Goal: Information Seeking & Learning: Check status

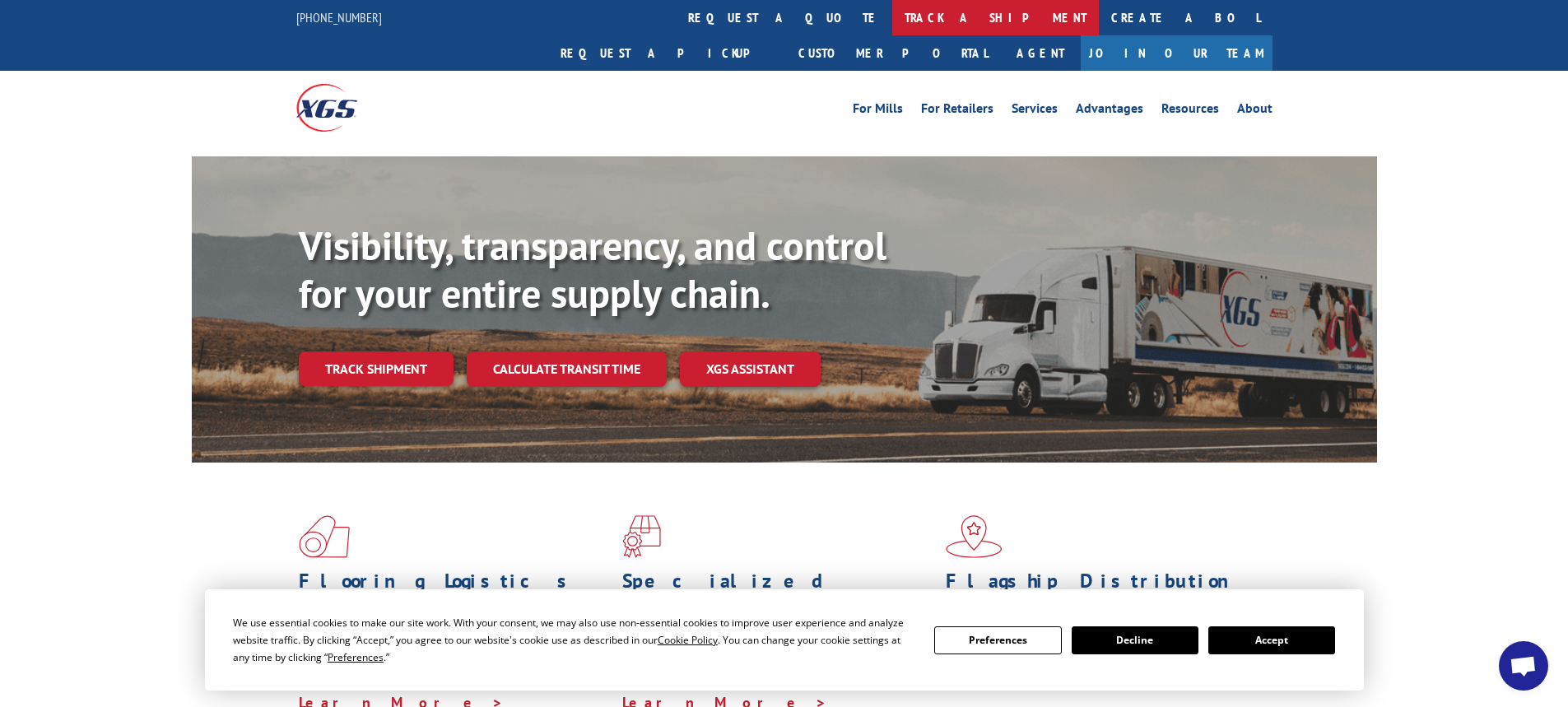
click at [892, 18] on link "track a shipment" at bounding box center [995, 18] width 207 height 36
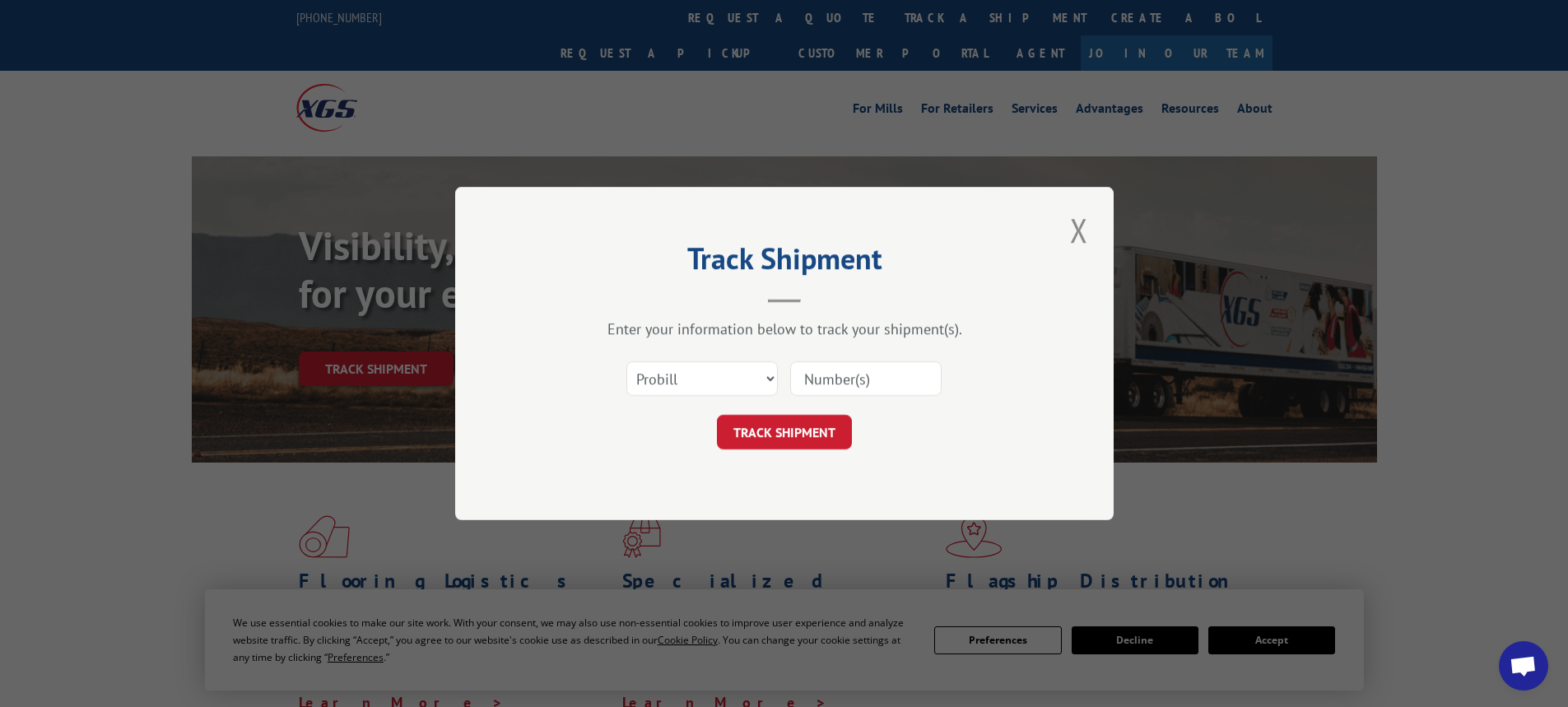
click at [819, 376] on input at bounding box center [866, 378] width 151 height 35
type input "527587357"
click at [767, 429] on button "TRACK SHIPMENT" at bounding box center [784, 432] width 135 height 35
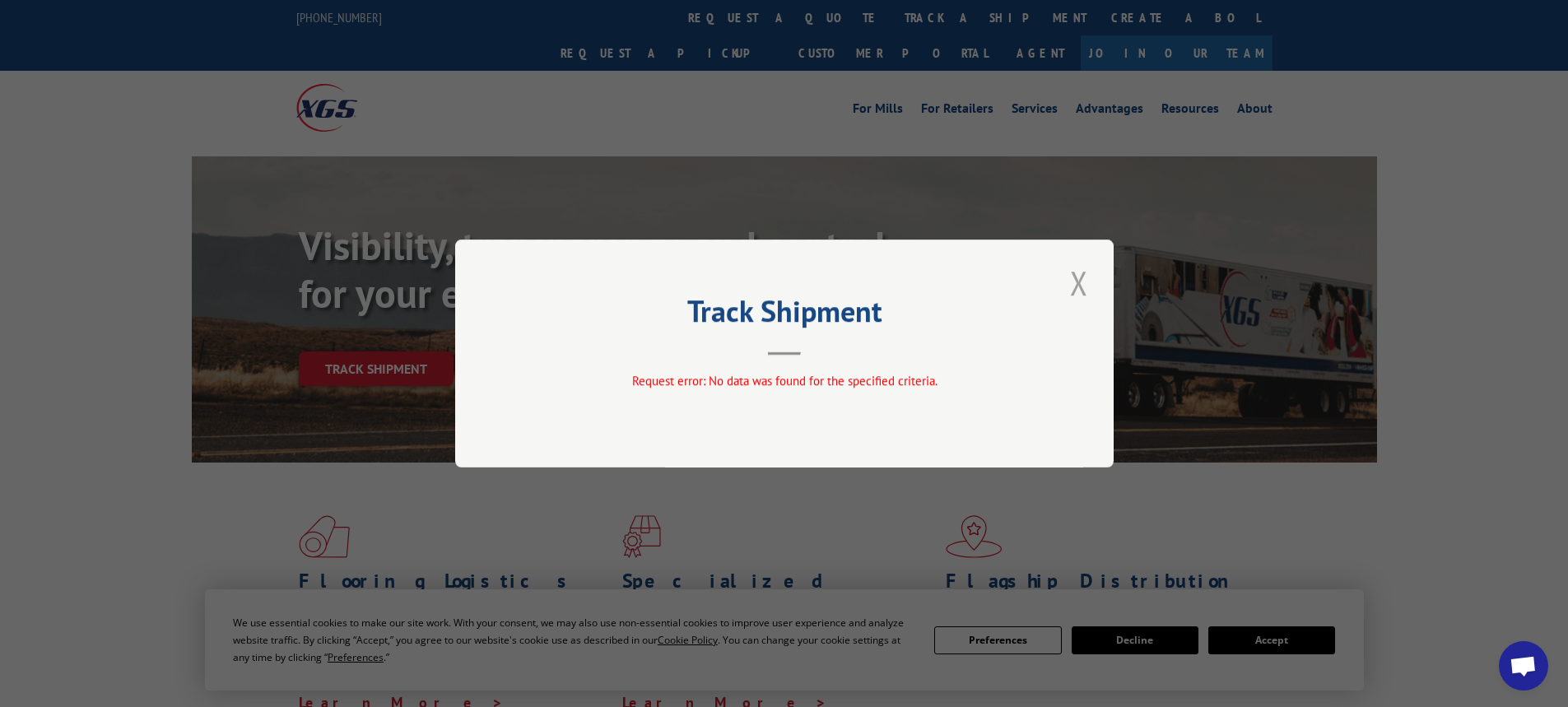
click at [1073, 281] on button "Close modal" at bounding box center [1078, 282] width 28 height 45
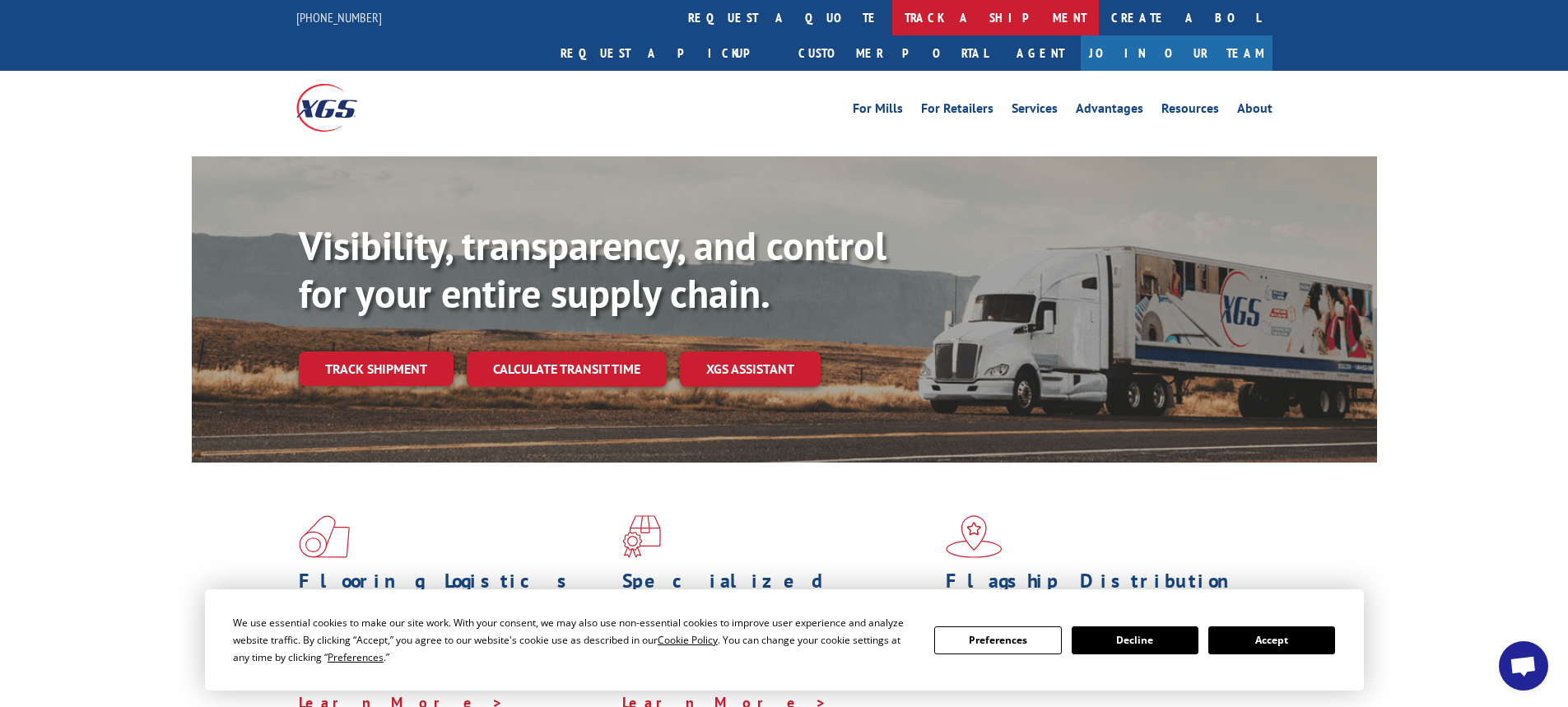
click at [892, 11] on link "track a shipment" at bounding box center [995, 18] width 207 height 36
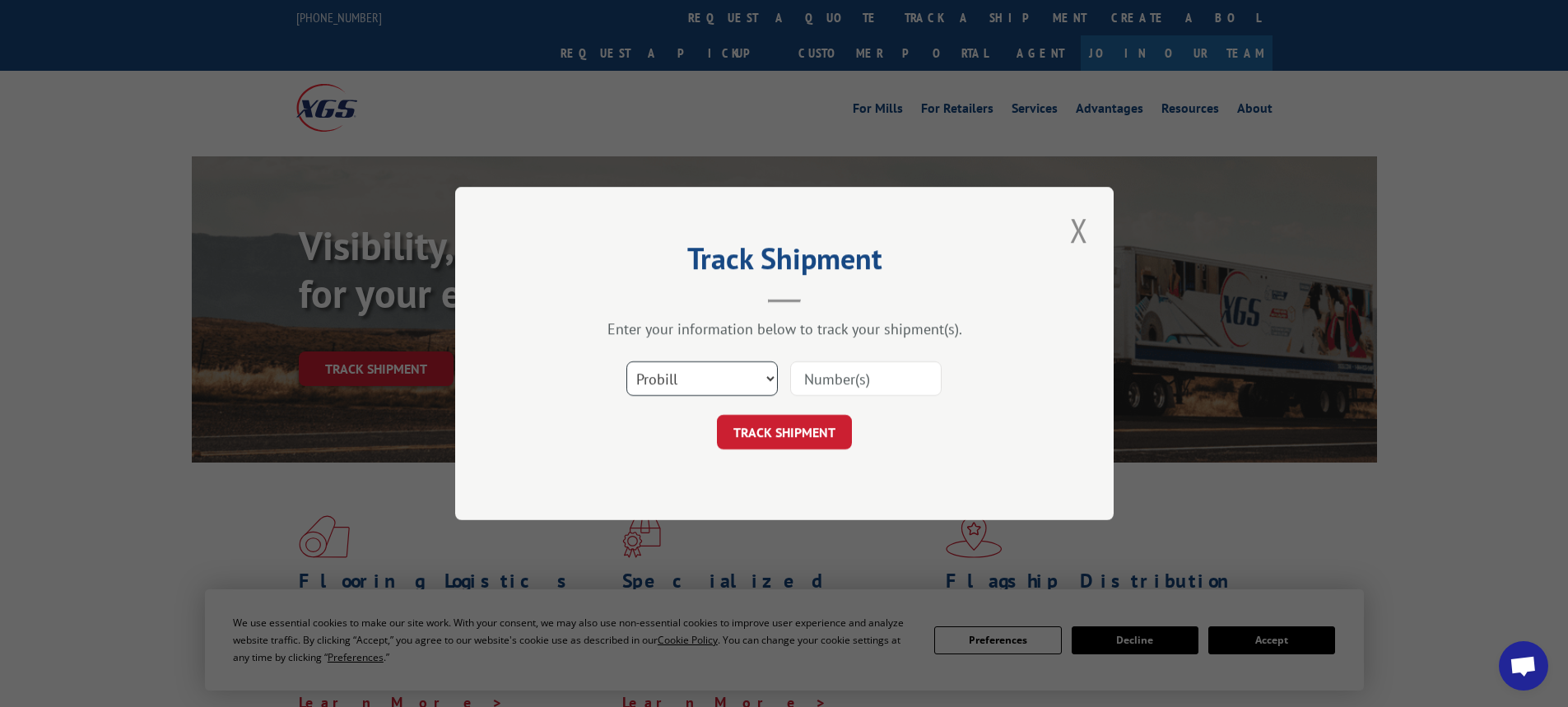
click at [766, 380] on select "Select category... Probill BOL PO" at bounding box center [702, 378] width 151 height 35
select select "bol"
click at [626, 361] on select "Select category... Probill BOL PO" at bounding box center [702, 378] width 151 height 35
click at [863, 384] on input at bounding box center [866, 378] width 151 height 35
drag, startPoint x: 885, startPoint y: 372, endPoint x: 767, endPoint y: 381, distance: 118.3
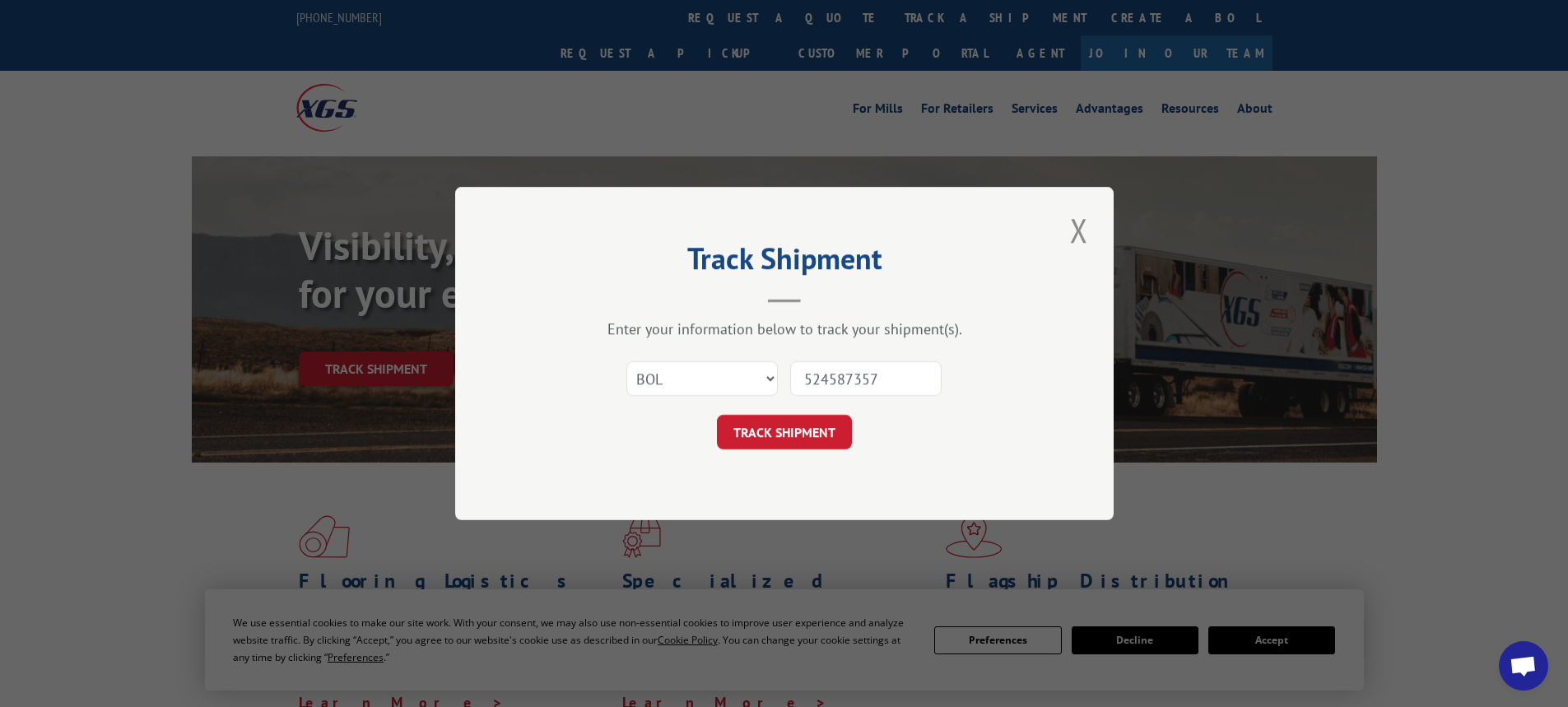
click at [767, 381] on div "Select category... Probill BOL PO 524587357" at bounding box center [784, 379] width 494 height 54
type input "524587357"
click at [755, 433] on button "TRACK SHIPMENT" at bounding box center [784, 432] width 135 height 35
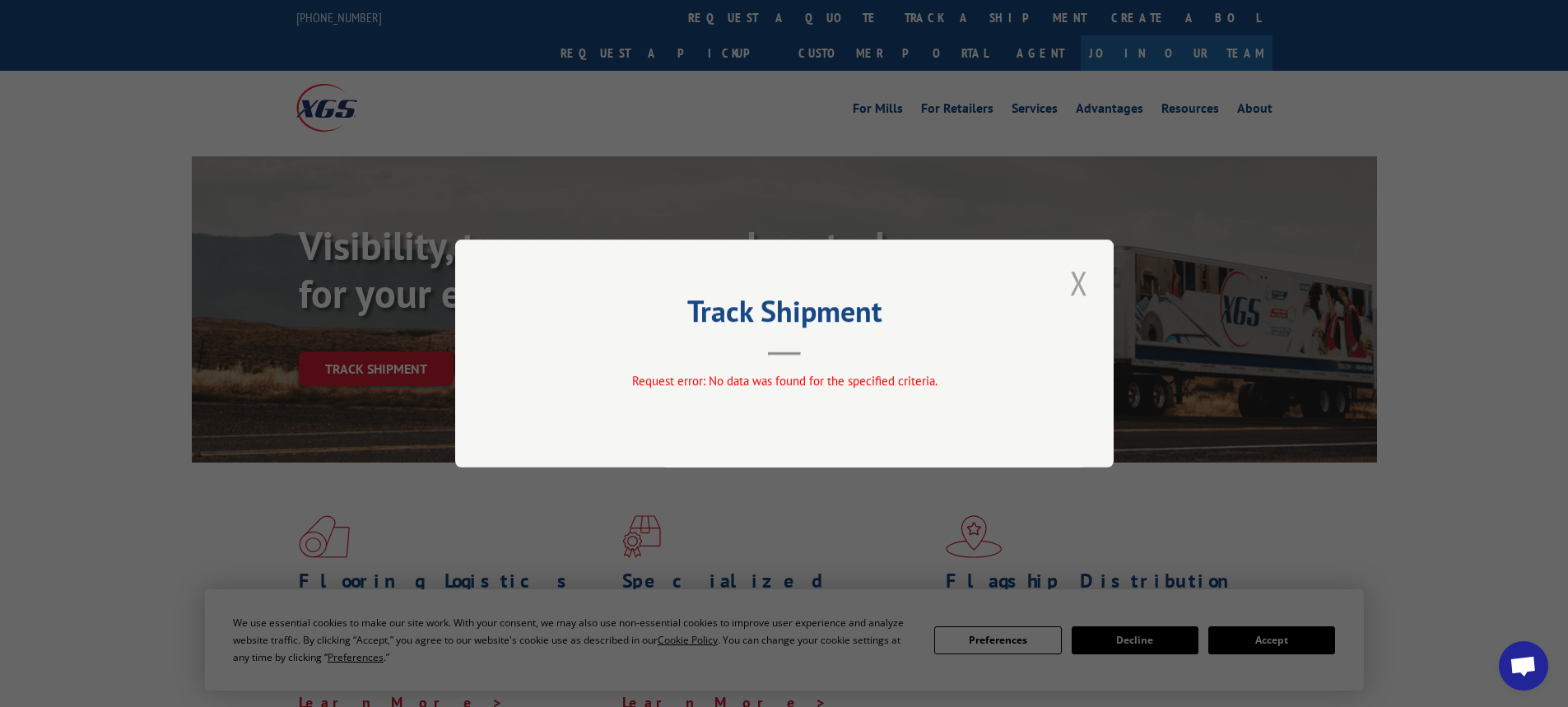
click at [1071, 280] on button "Close modal" at bounding box center [1078, 282] width 28 height 45
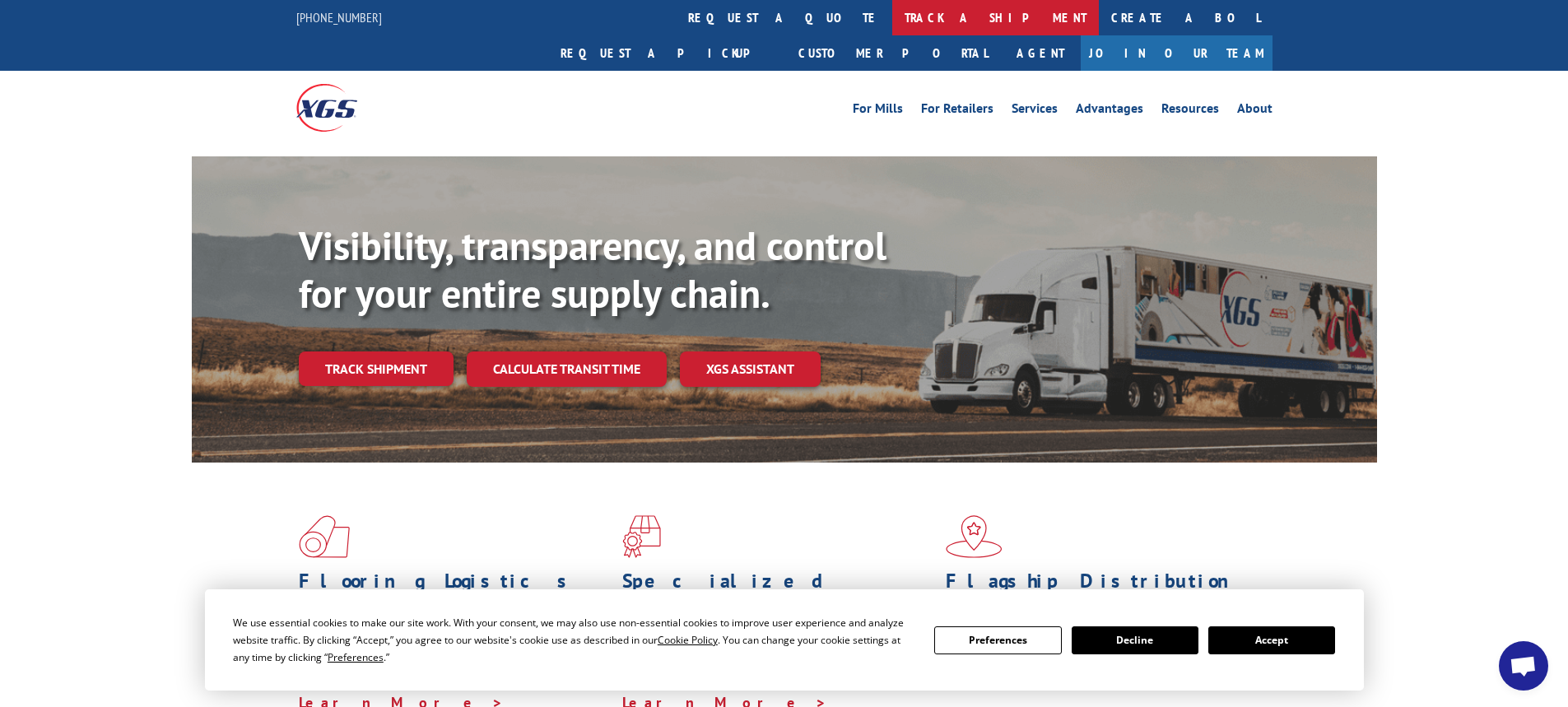
click at [892, 25] on link "track a shipment" at bounding box center [995, 18] width 207 height 36
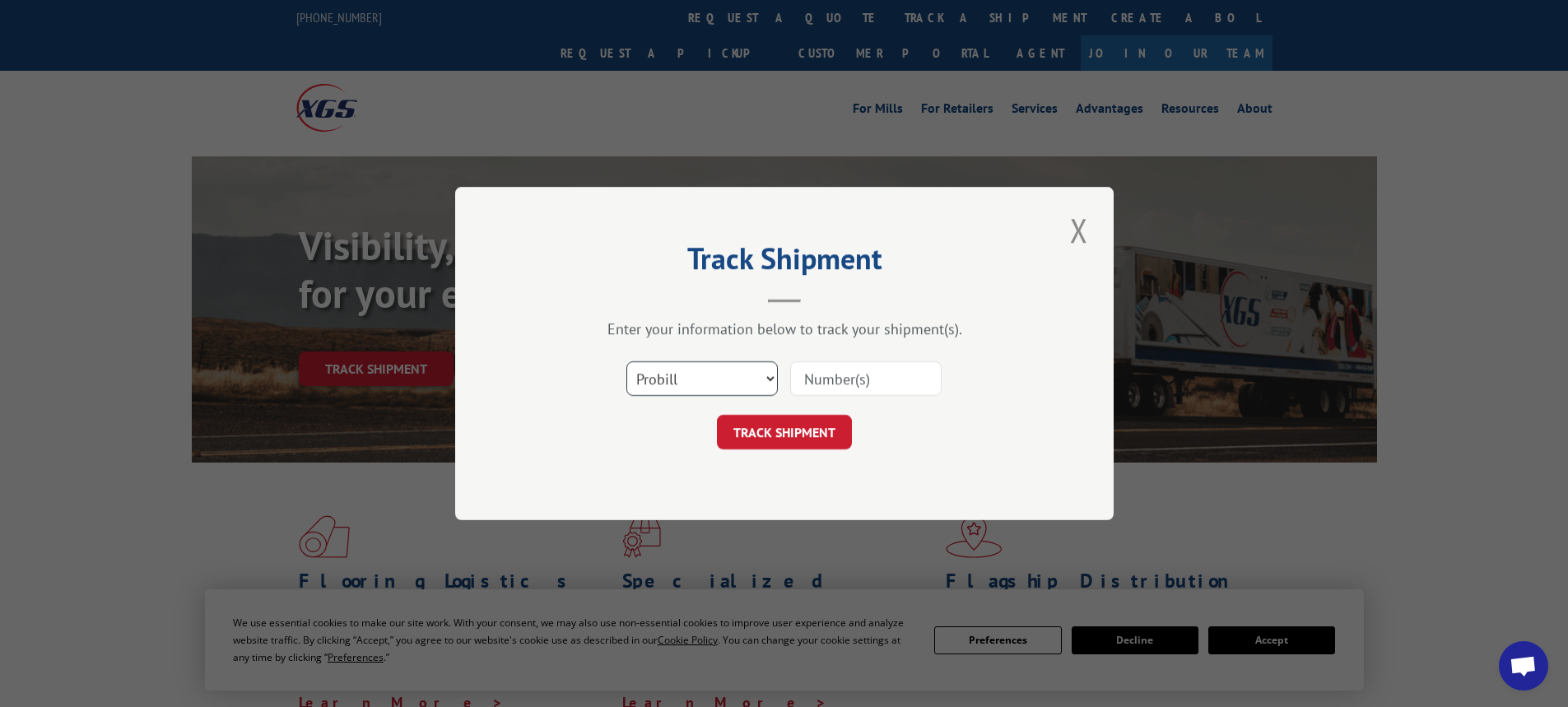
click at [774, 375] on select "Select category... Probill BOL PO" at bounding box center [702, 378] width 151 height 35
select select "po"
click at [626, 361] on select "Select category... Probill BOL PO" at bounding box center [702, 378] width 151 height 35
click at [835, 381] on input at bounding box center [866, 378] width 151 height 35
paste input "524587357"
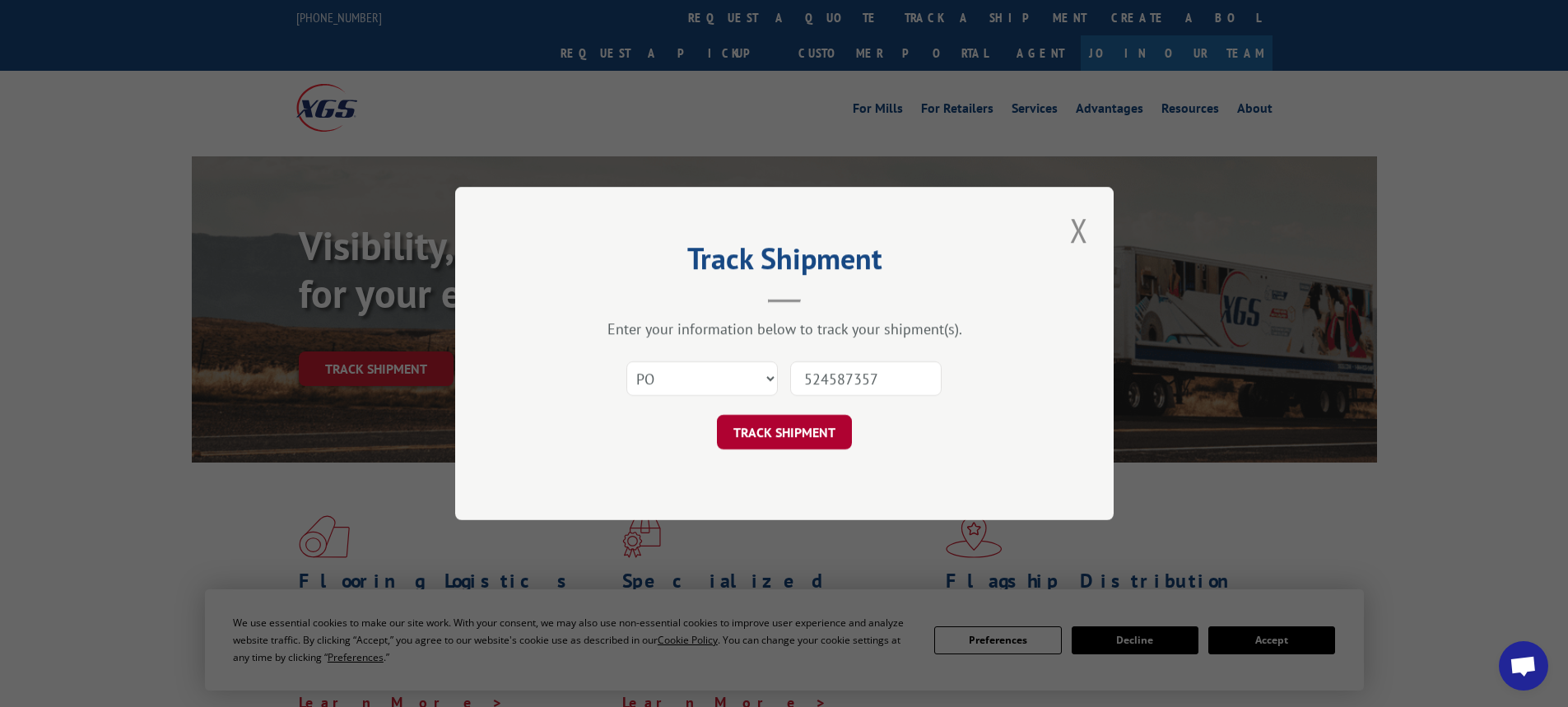
type input "524587357"
click at [790, 430] on button "TRACK SHIPMENT" at bounding box center [784, 432] width 135 height 35
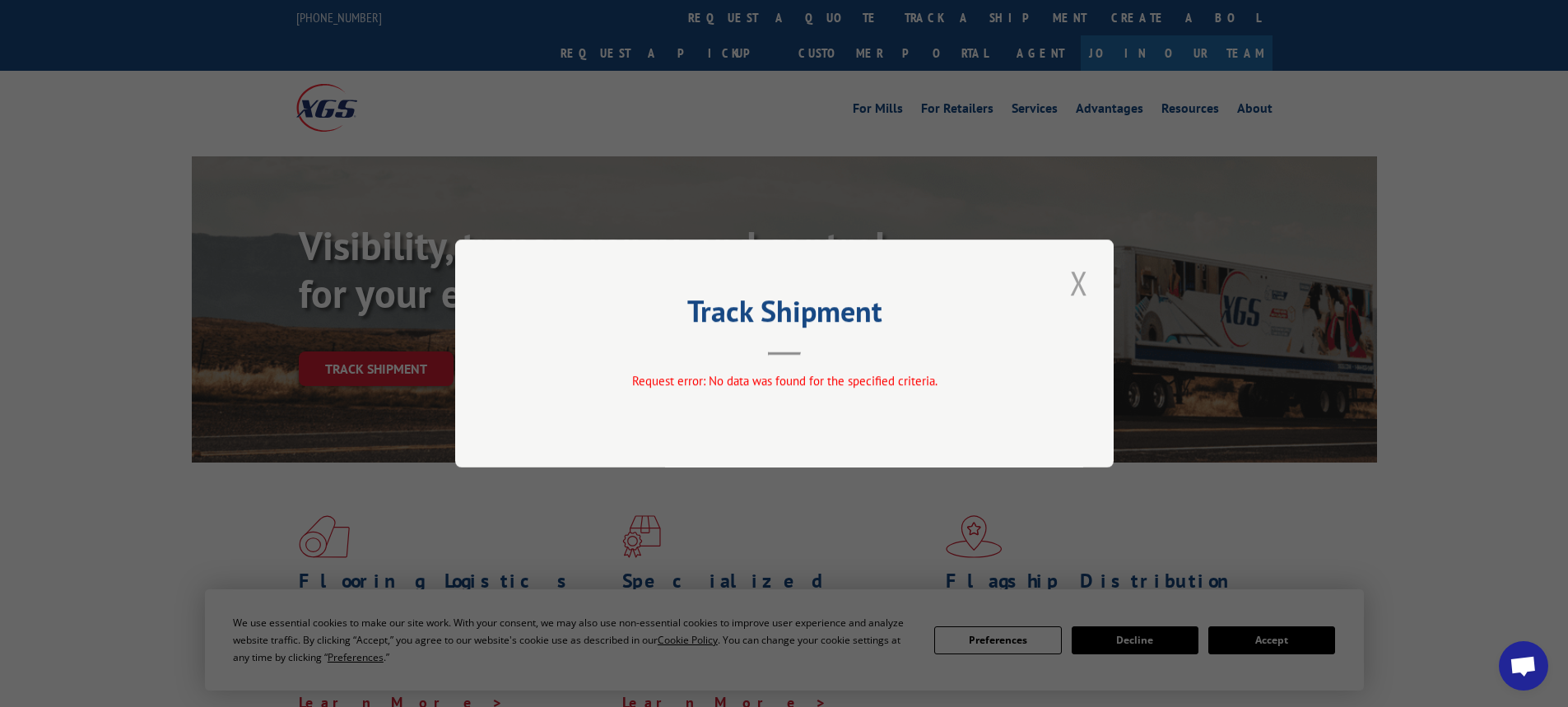
click at [1081, 284] on button "Close modal" at bounding box center [1078, 282] width 28 height 45
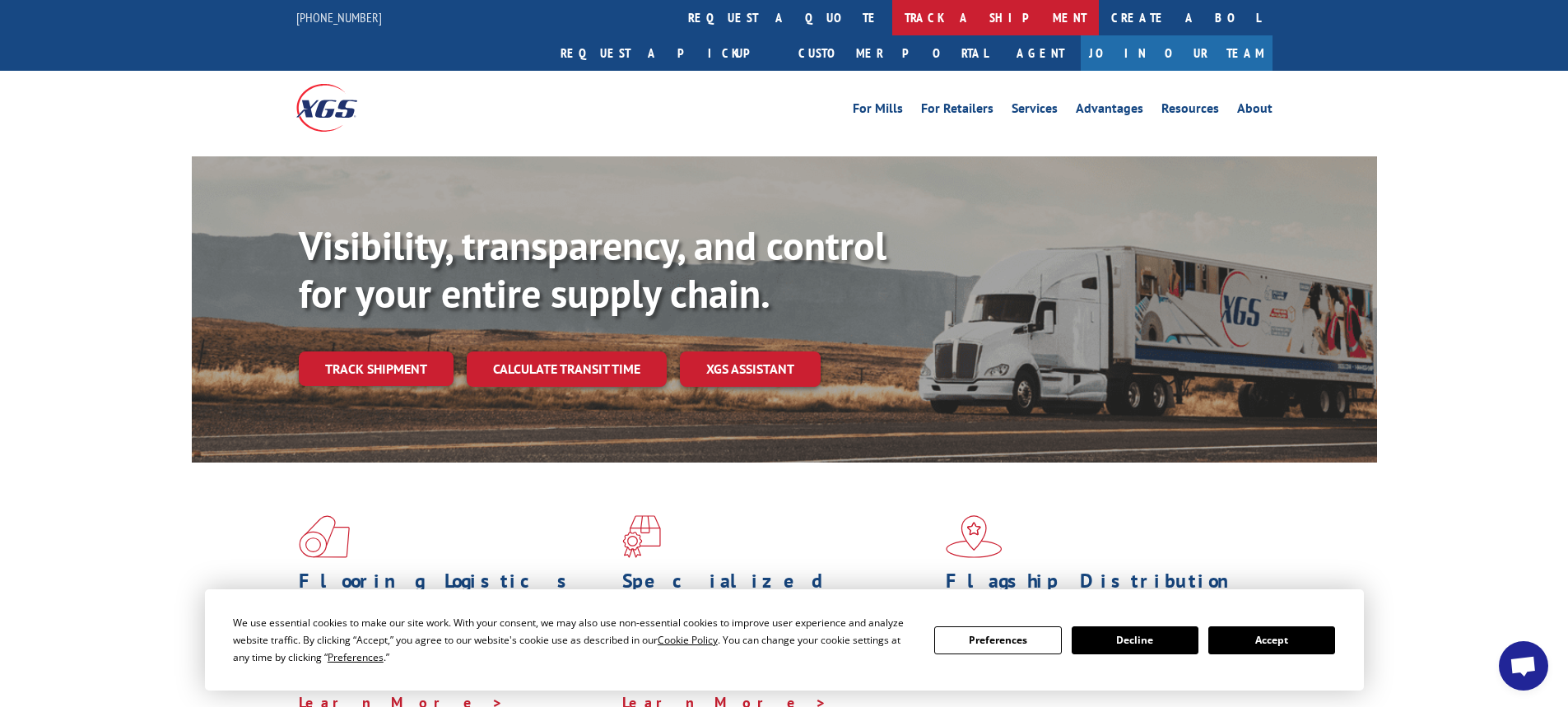
click at [892, 28] on link "track a shipment" at bounding box center [995, 18] width 207 height 36
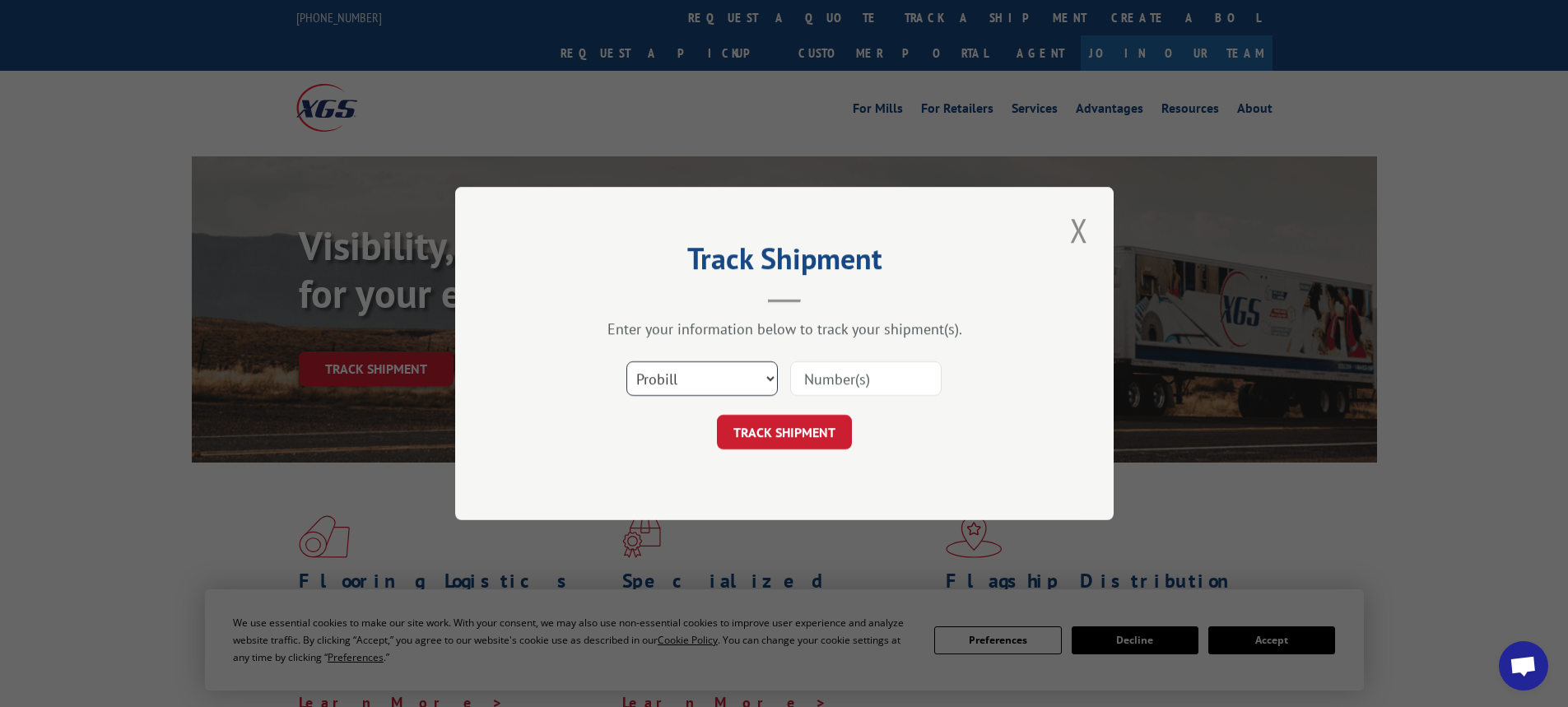
click at [769, 375] on select "Select category... Probill BOL PO" at bounding box center [702, 378] width 151 height 35
click at [814, 382] on input at bounding box center [866, 378] width 151 height 35
drag, startPoint x: 886, startPoint y: 376, endPoint x: 790, endPoint y: 378, distance: 96.0
click at [790, 378] on input "524587357" at bounding box center [866, 378] width 151 height 35
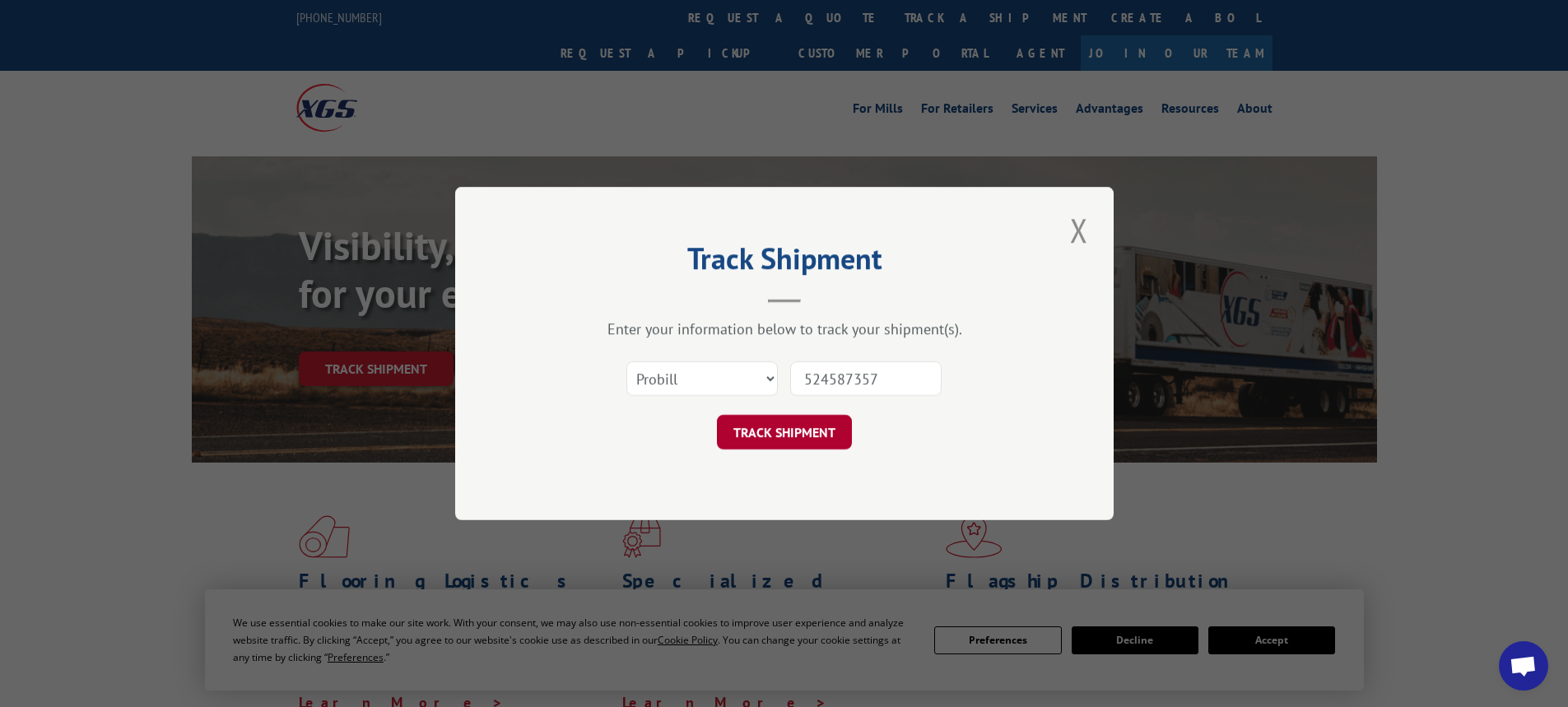
type input "524587357"
click at [770, 431] on button "TRACK SHIPMENT" at bounding box center [784, 432] width 135 height 35
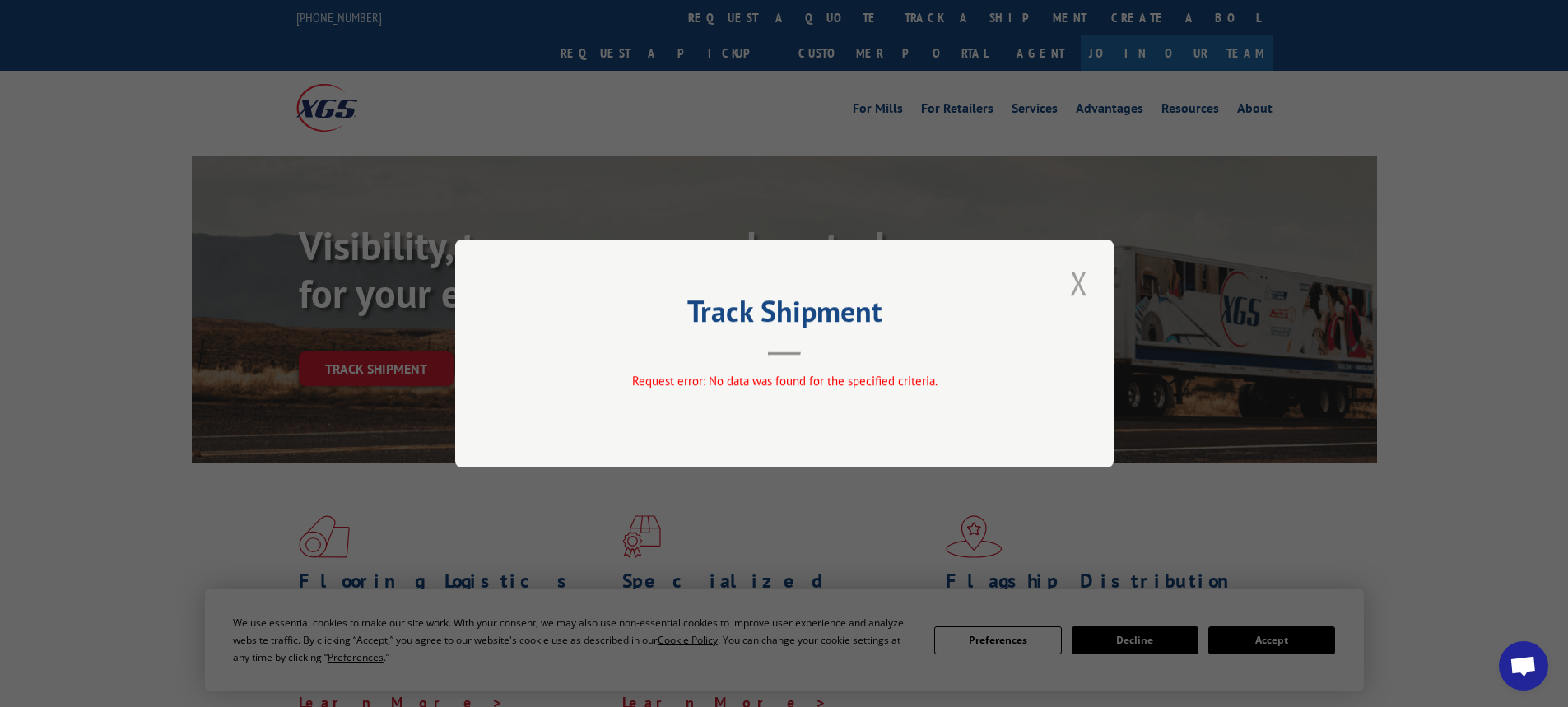
click at [1084, 280] on button "Close modal" at bounding box center [1078, 282] width 28 height 45
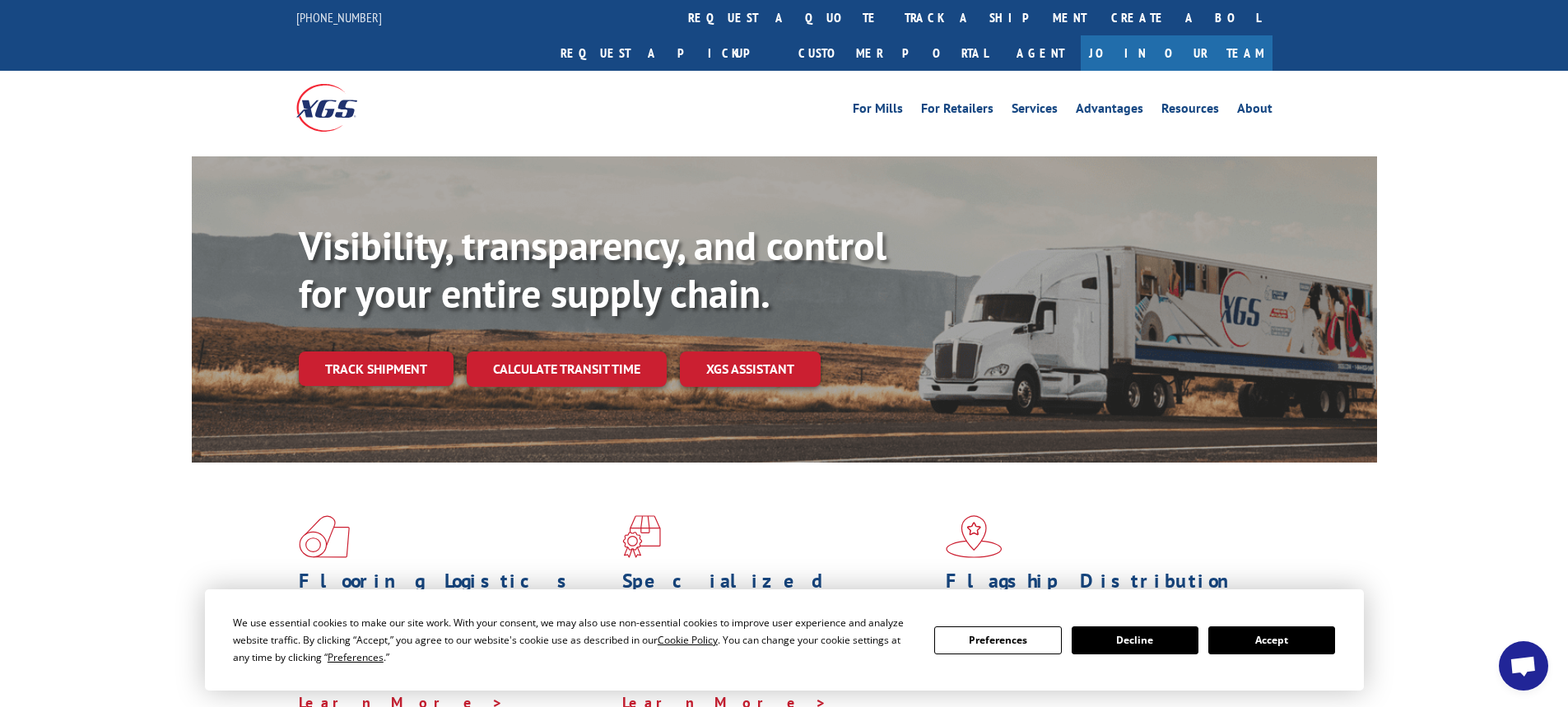
click at [892, 20] on link "track a shipment" at bounding box center [995, 18] width 207 height 36
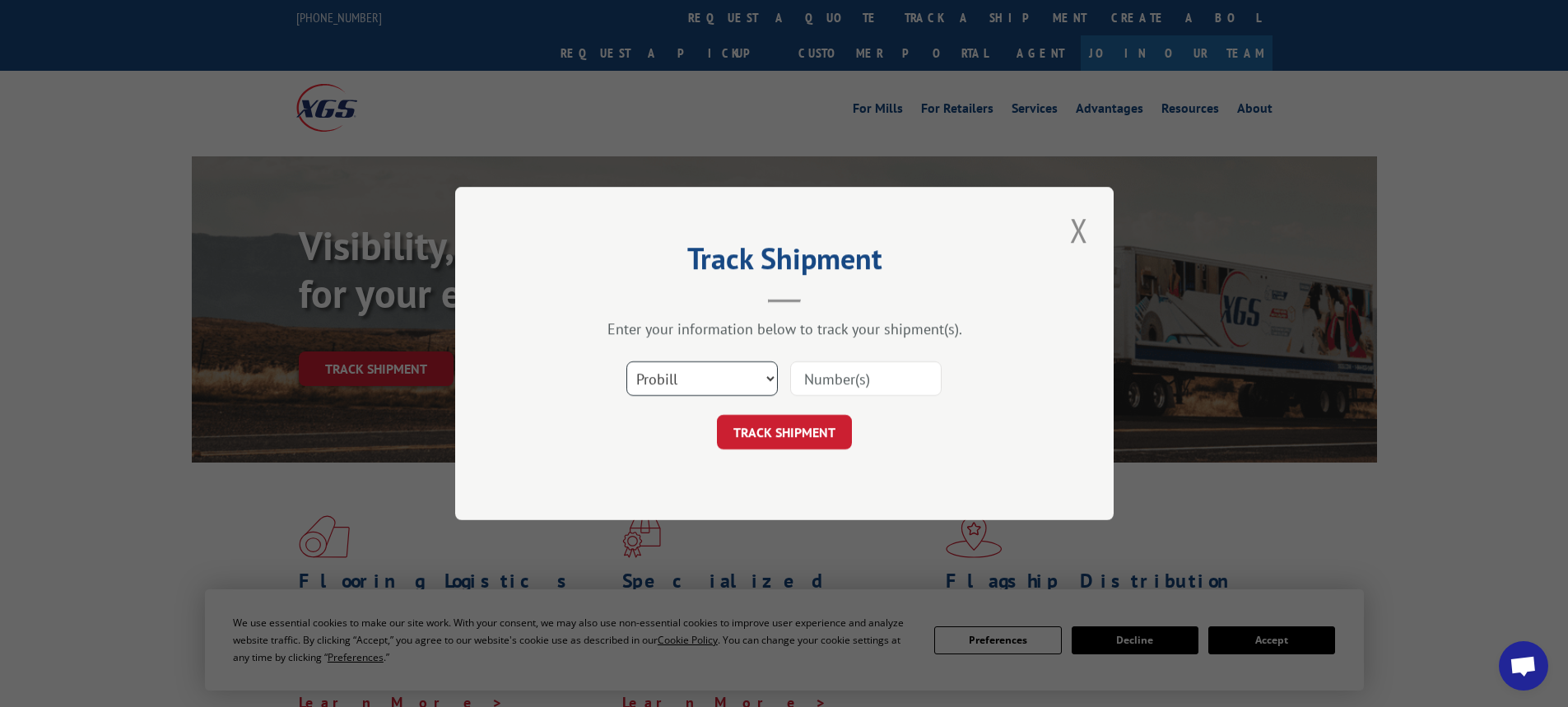
click at [770, 376] on select "Select category... Probill BOL PO" at bounding box center [702, 378] width 151 height 35
select select "bol"
click at [626, 361] on select "Select category... Probill BOL PO" at bounding box center [702, 378] width 151 height 35
click at [827, 382] on input at bounding box center [866, 378] width 151 height 35
paste input "524587357"
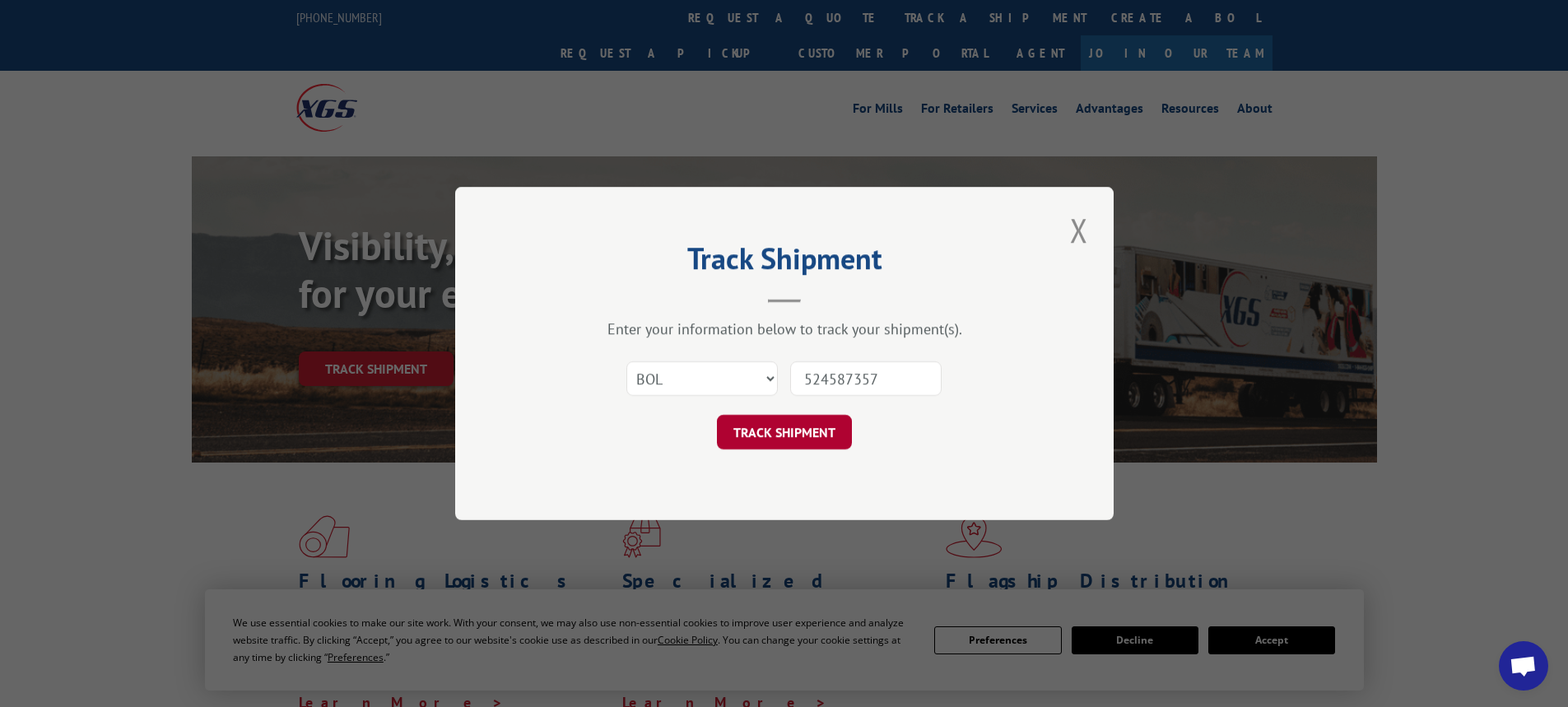
type input "524587357"
click at [757, 432] on button "TRACK SHIPMENT" at bounding box center [784, 432] width 135 height 35
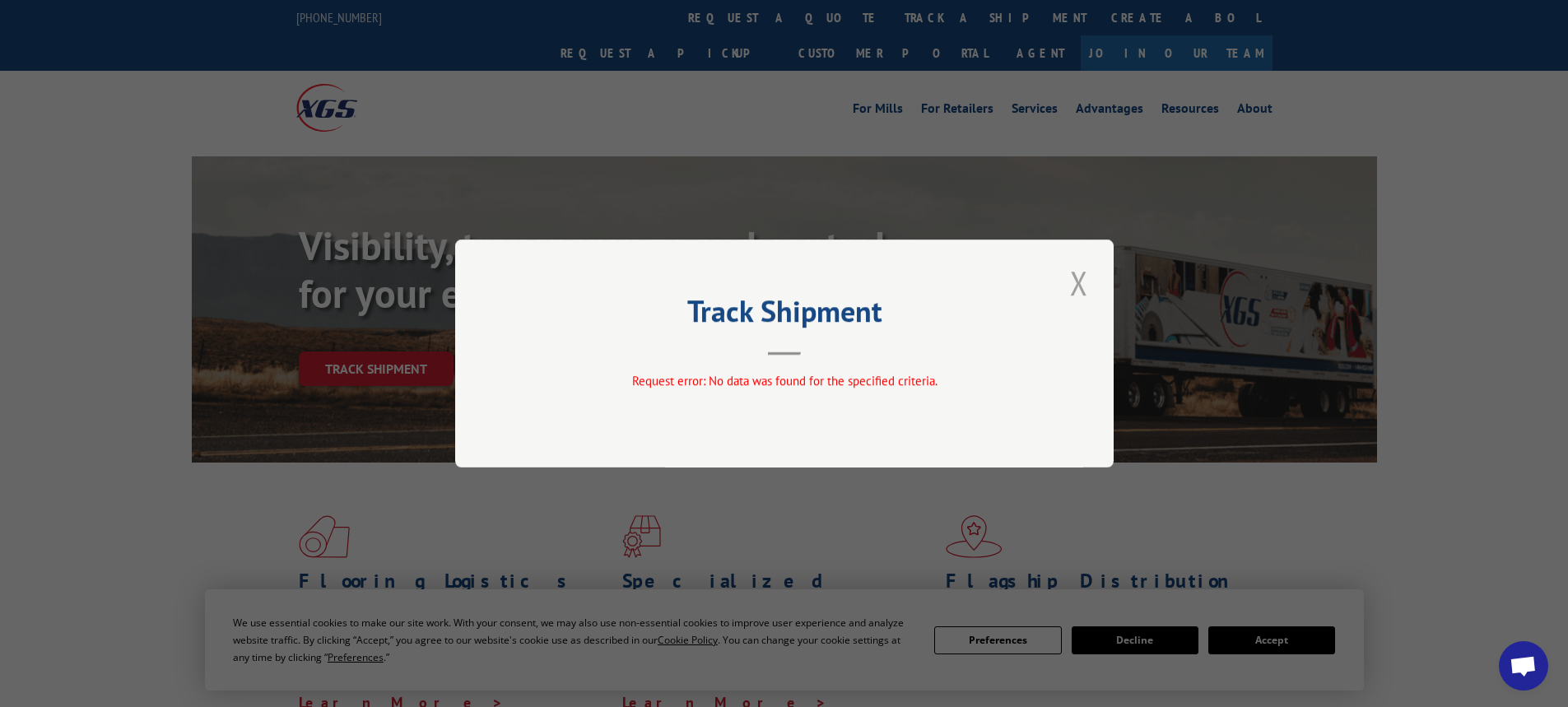
click at [1085, 282] on button "Close modal" at bounding box center [1078, 282] width 28 height 45
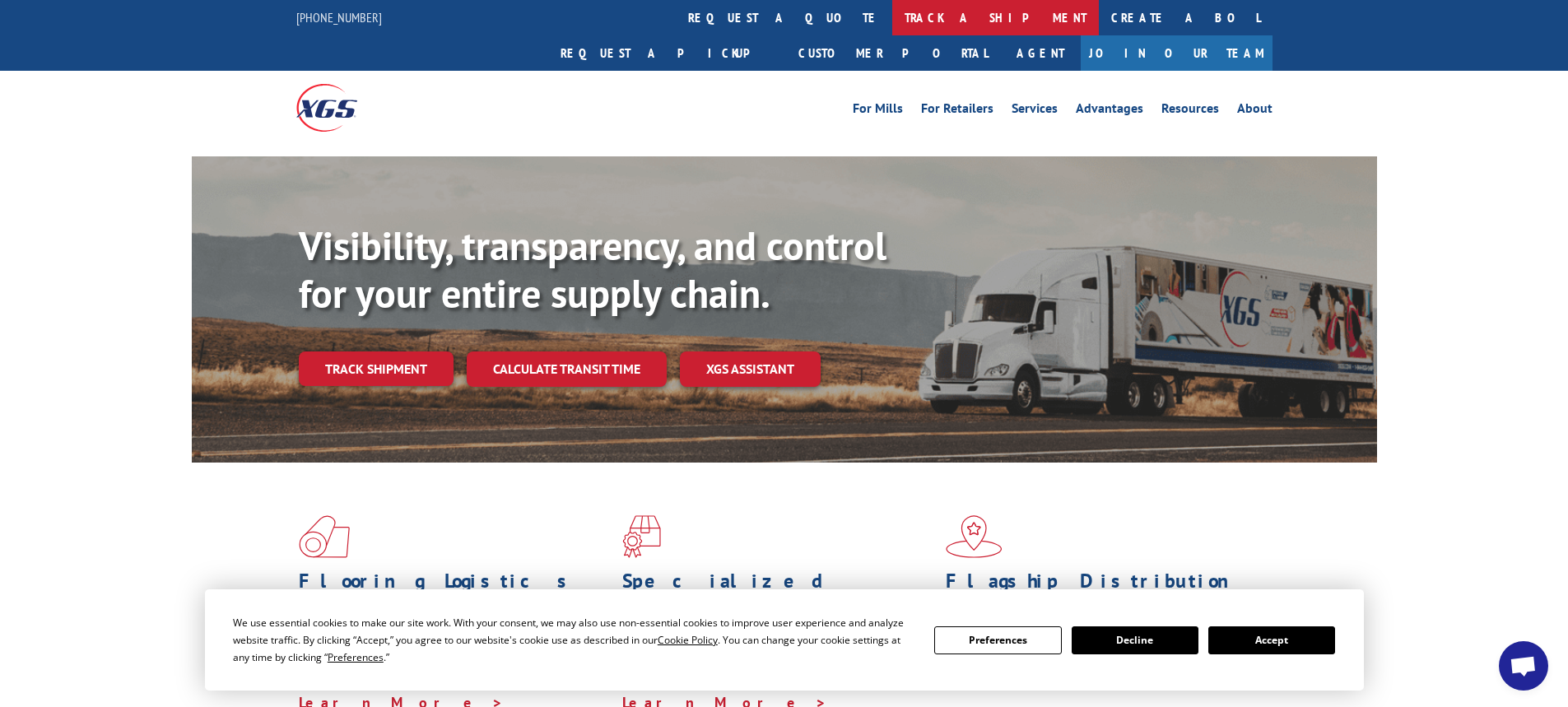
click at [892, 22] on link "track a shipment" at bounding box center [995, 18] width 207 height 36
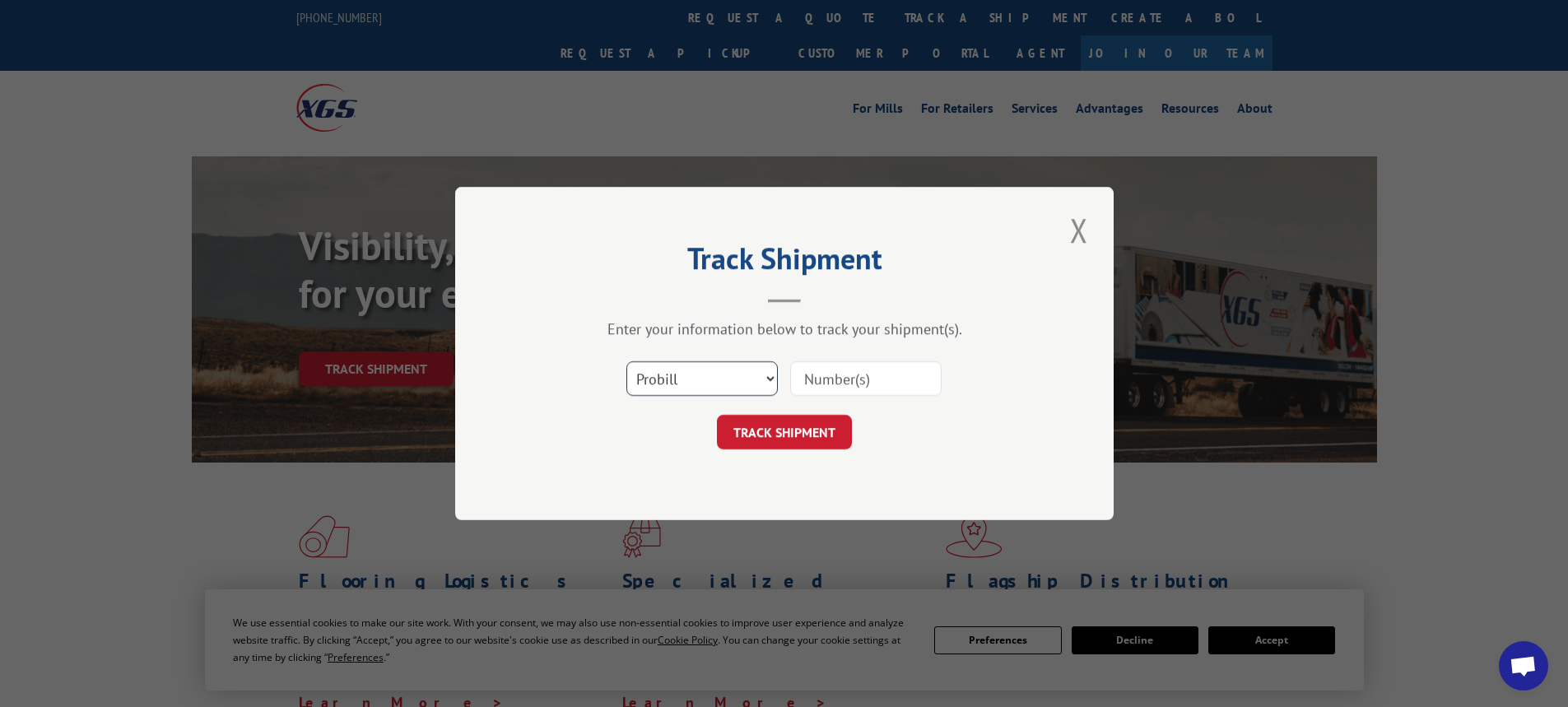
click at [771, 379] on select "Select category... Probill BOL PO" at bounding box center [702, 378] width 151 height 35
select select "po"
click at [626, 361] on select "Select category... Probill BOL PO" at bounding box center [702, 378] width 151 height 35
click at [831, 380] on input at bounding box center [866, 378] width 151 height 35
paste input "524587357"
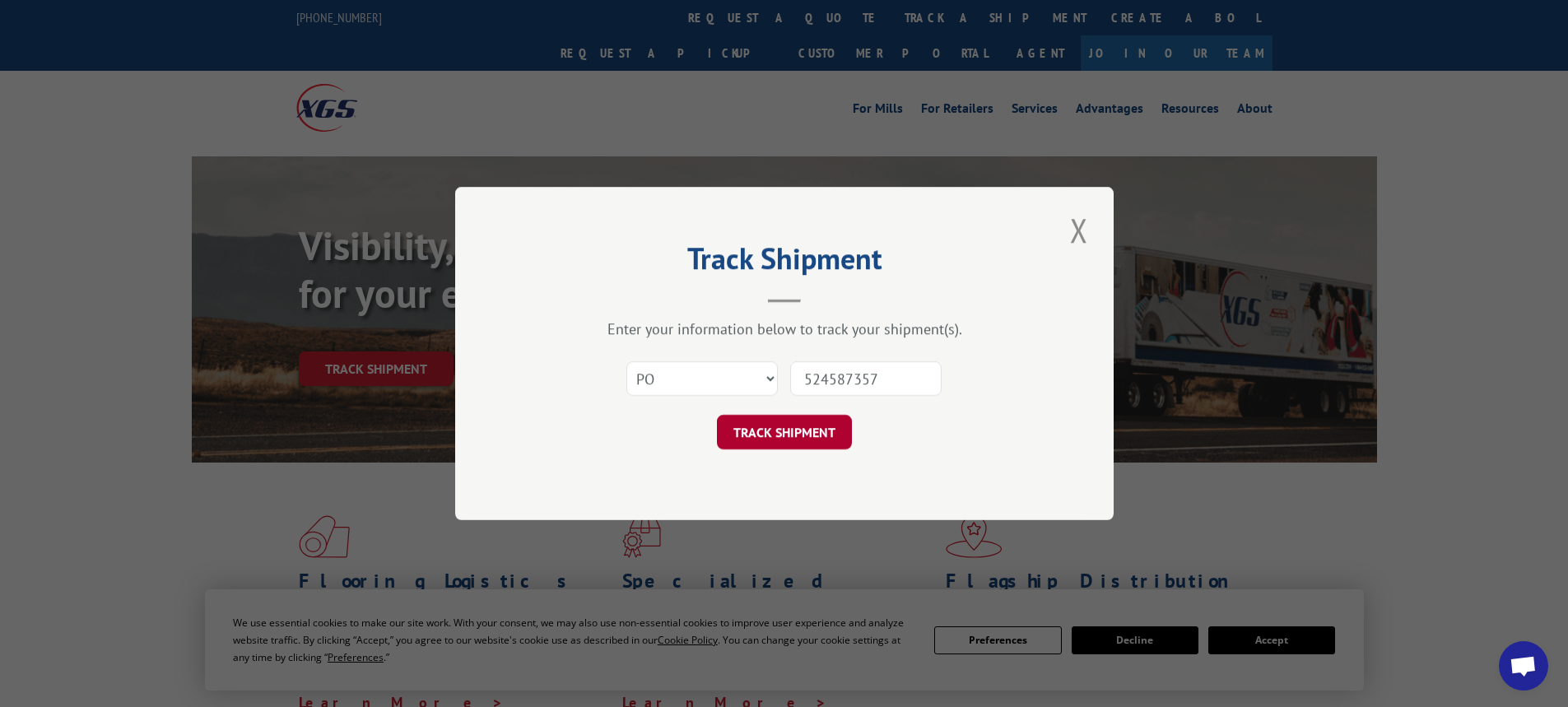
type input "524587357"
click at [765, 432] on button "TRACK SHIPMENT" at bounding box center [784, 432] width 135 height 35
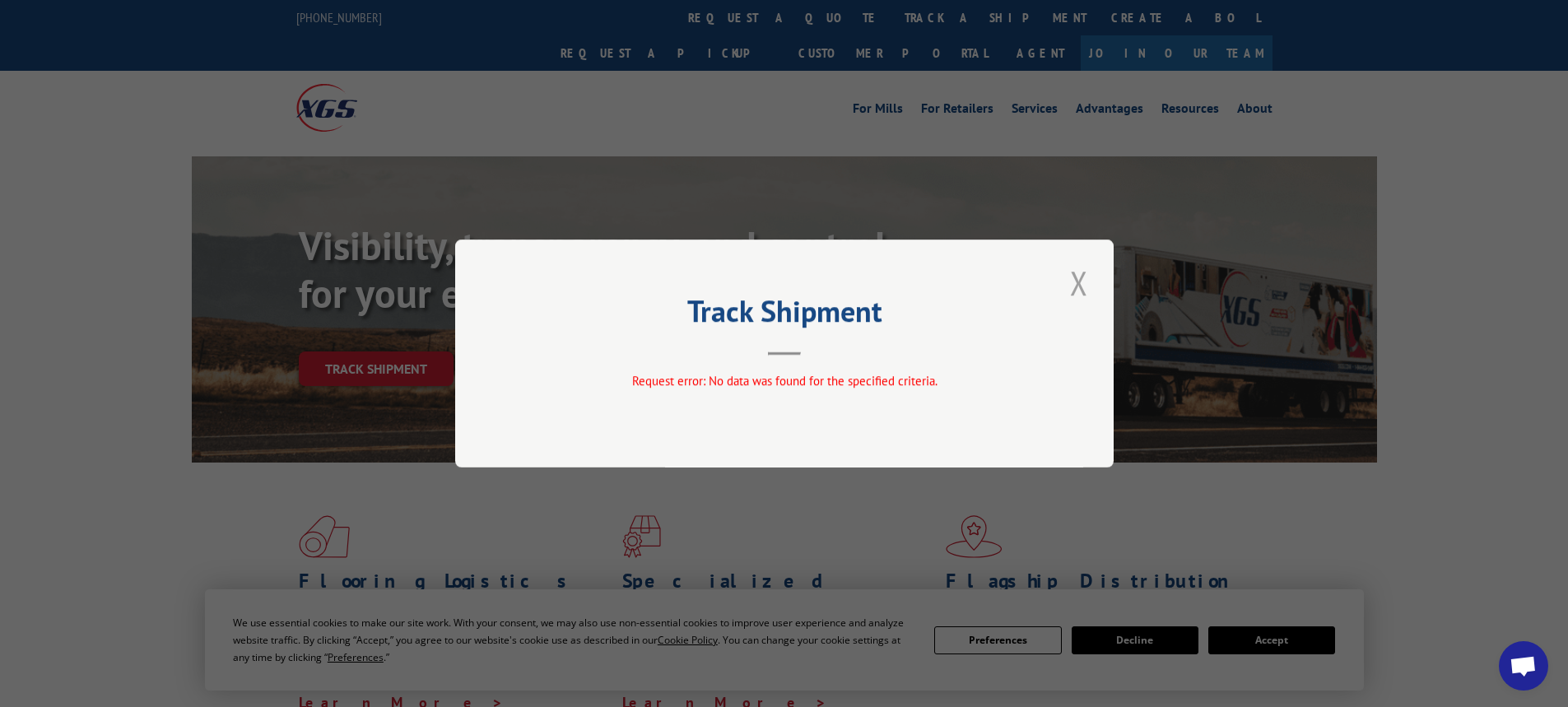
click at [1077, 283] on button "Close modal" at bounding box center [1078, 282] width 28 height 45
